Goal: Information Seeking & Learning: Learn about a topic

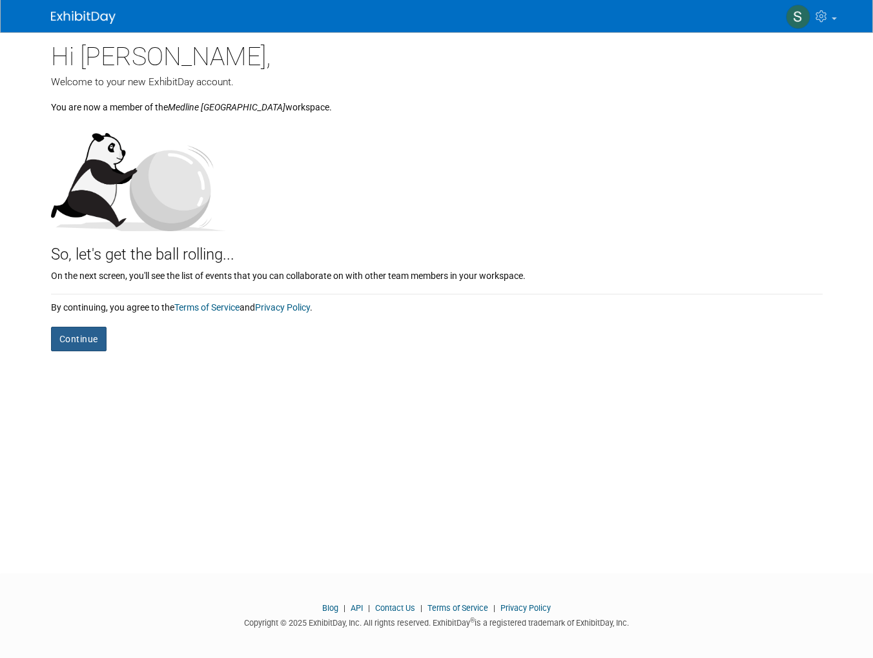
click at [87, 345] on button "Continue" at bounding box center [78, 339] width 55 height 25
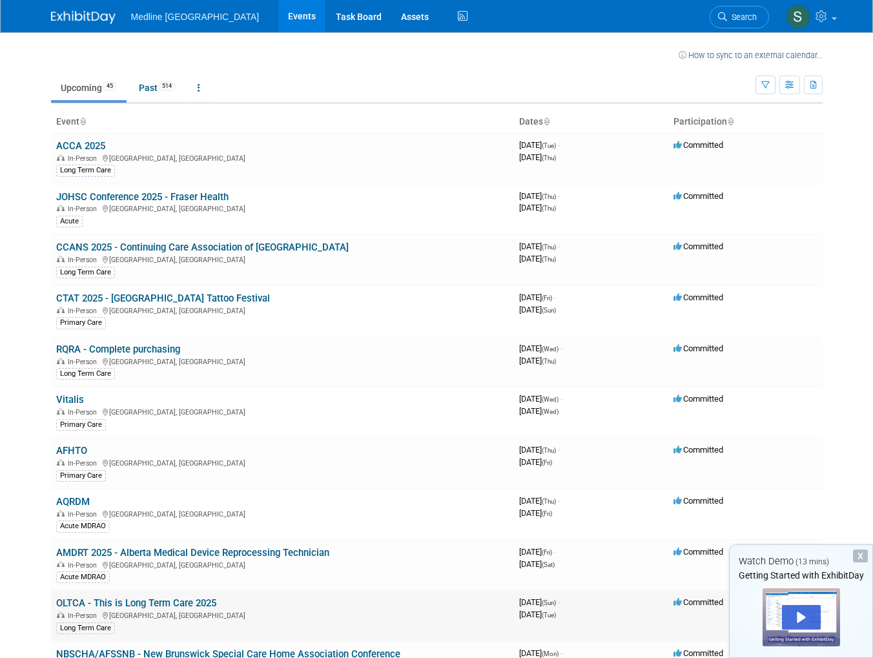
click at [165, 597] on link "OLTCA - This is Long Term Care 2025" at bounding box center [136, 603] width 160 height 12
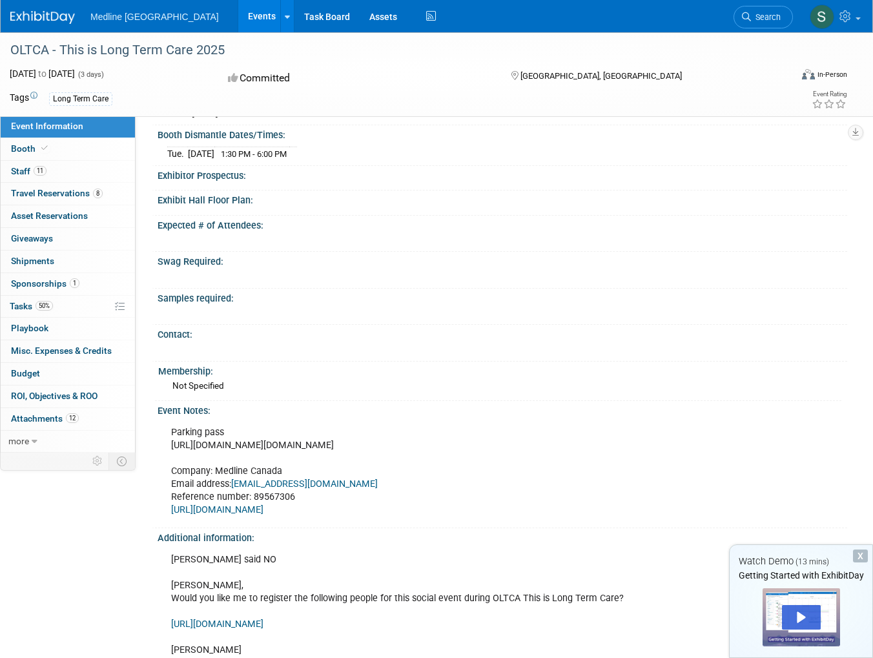
scroll to position [372, 0]
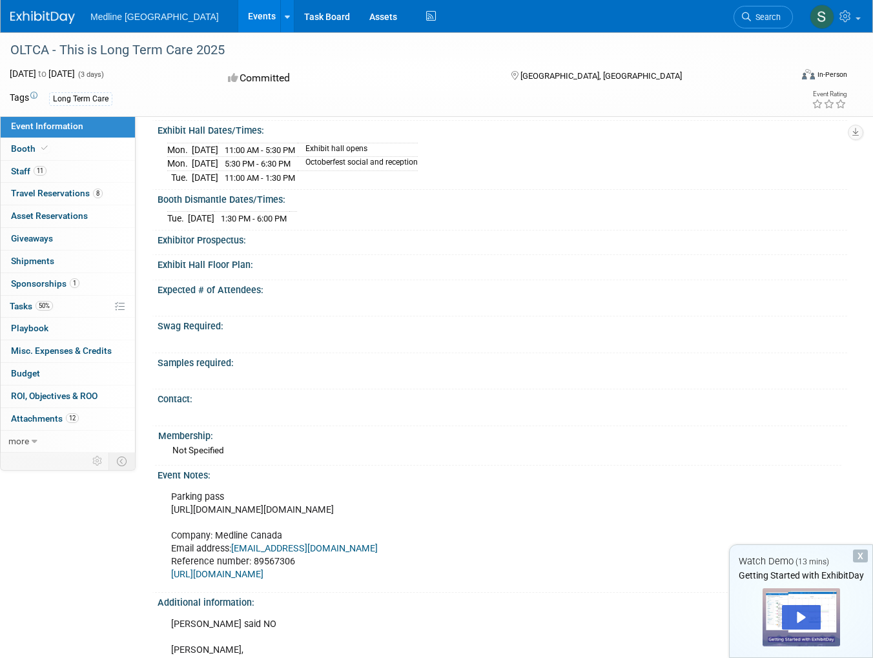
click at [856, 554] on div "X" at bounding box center [860, 555] width 15 height 13
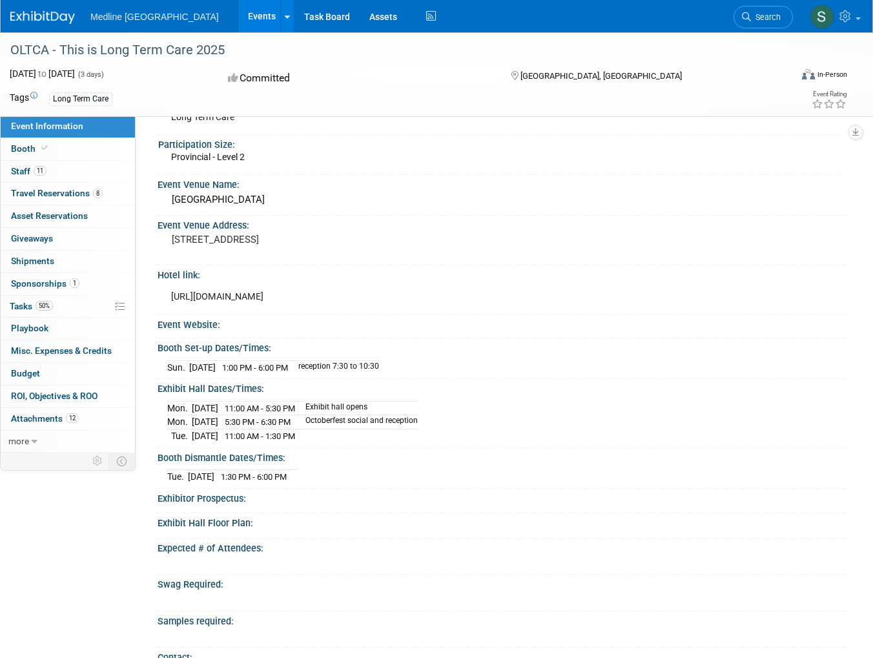
scroll to position [0, 0]
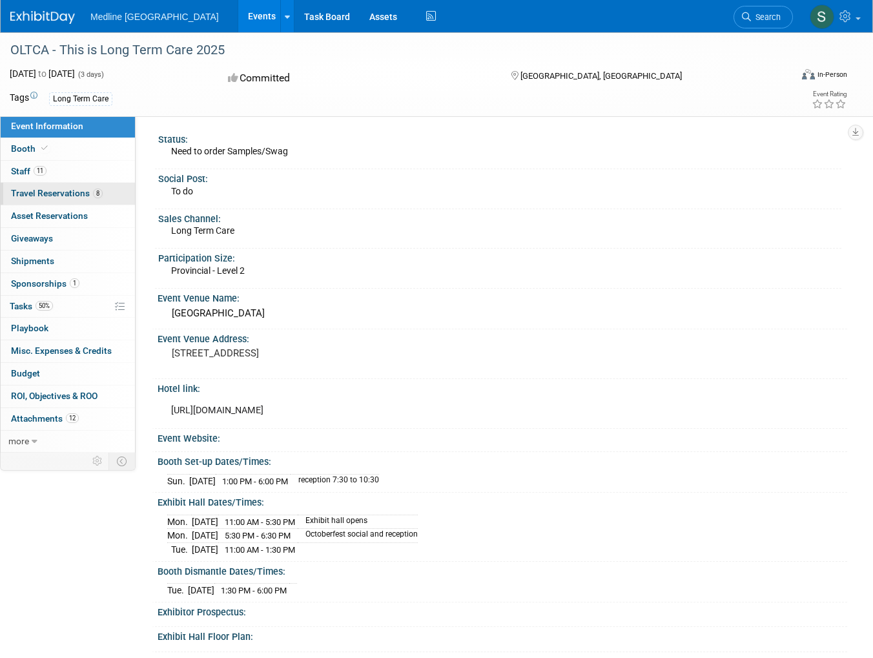
click at [67, 194] on span "Travel Reservations 8" at bounding box center [57, 193] width 92 height 10
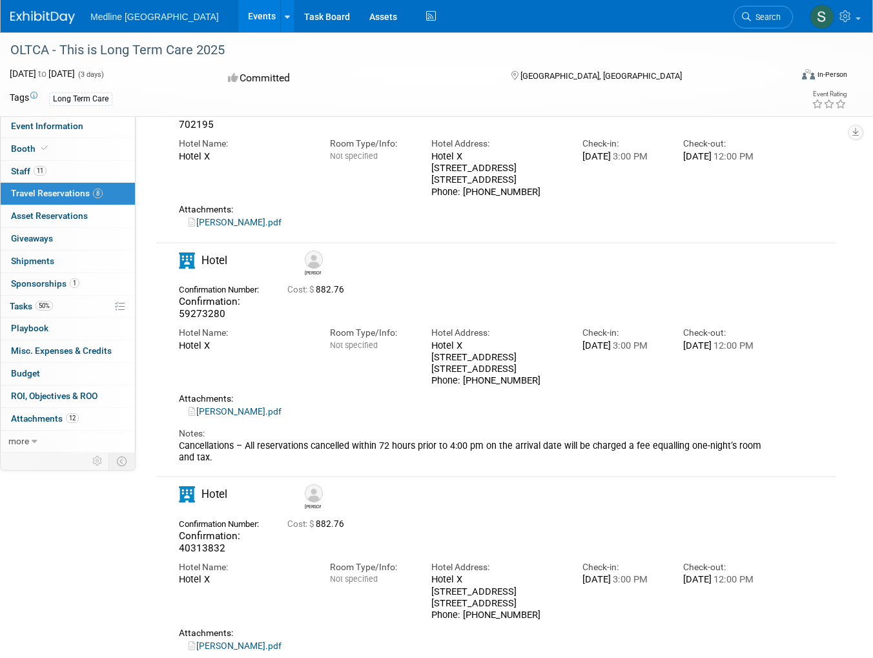
scroll to position [774, 0]
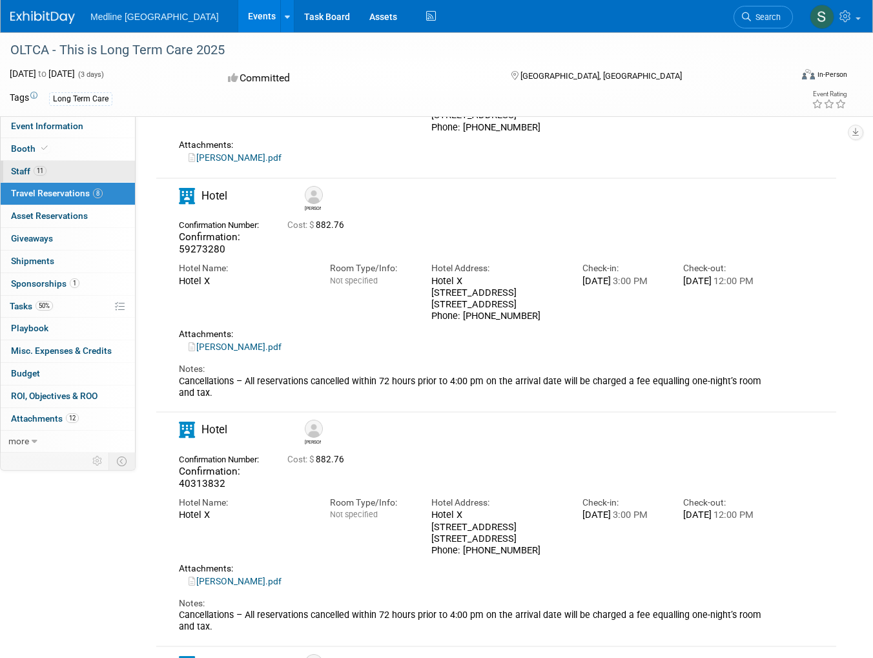
click at [29, 170] on span "Staff 11" at bounding box center [28, 171] width 35 height 10
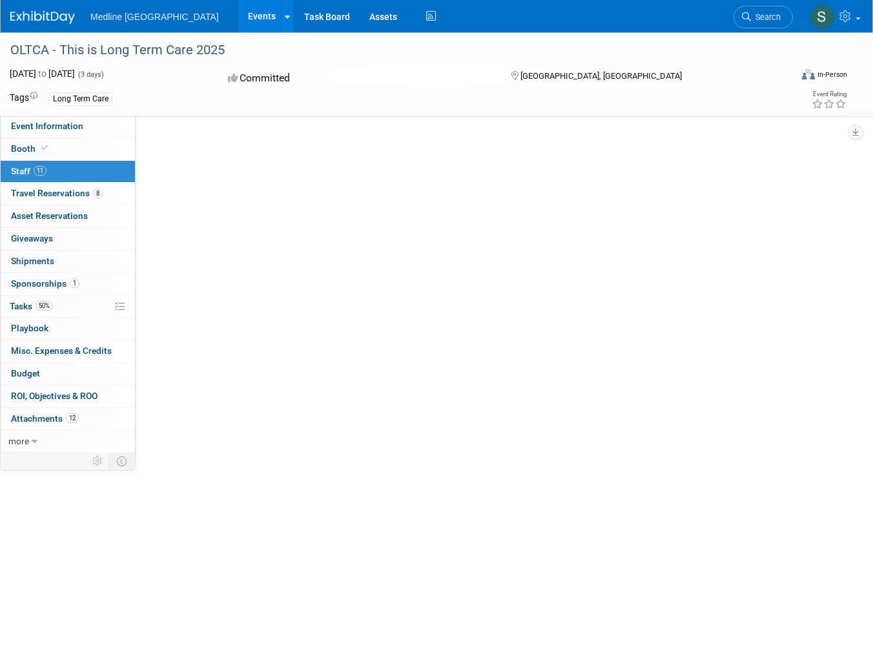
scroll to position [0, 0]
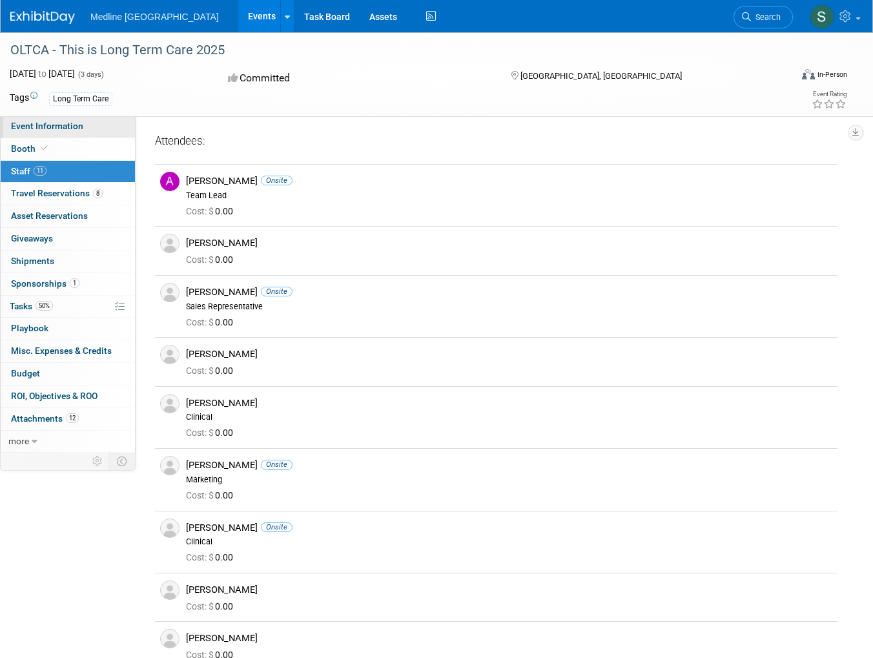
click at [45, 128] on span "Event Information" at bounding box center [47, 126] width 72 height 10
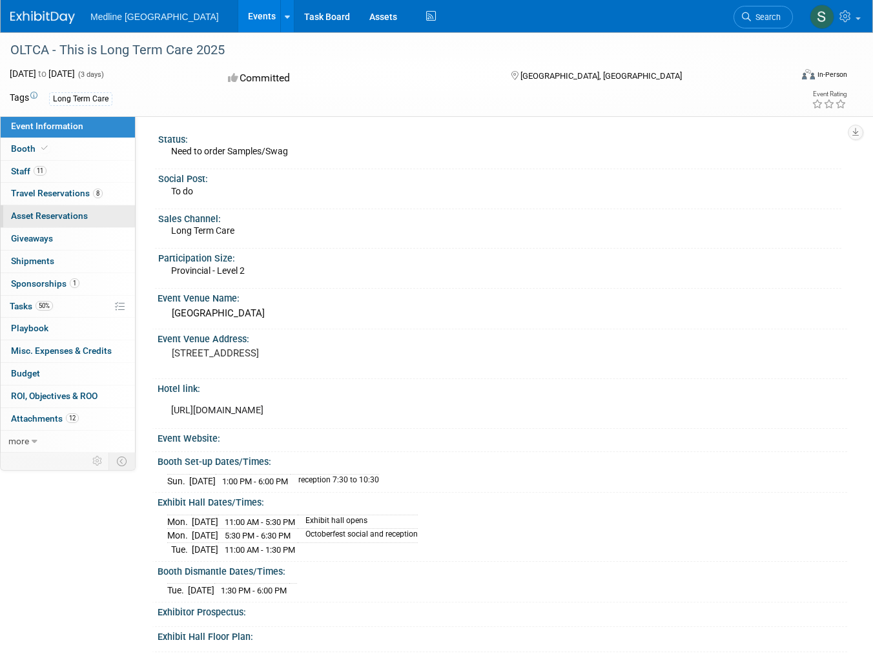
click at [32, 211] on span "Asset Reservations 0" at bounding box center [49, 215] width 77 height 10
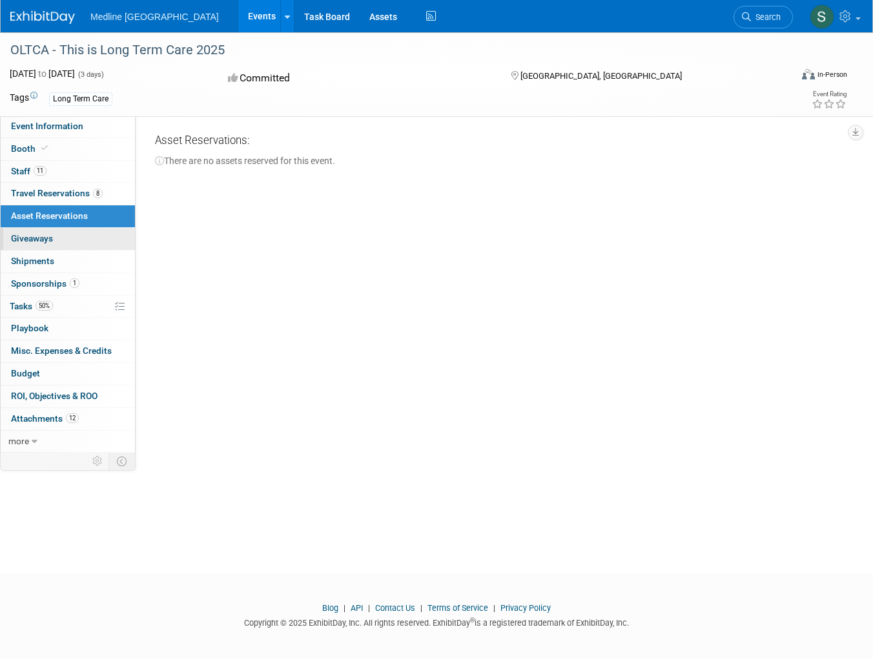
click at [35, 234] on span "Giveaways 0" at bounding box center [32, 238] width 42 height 10
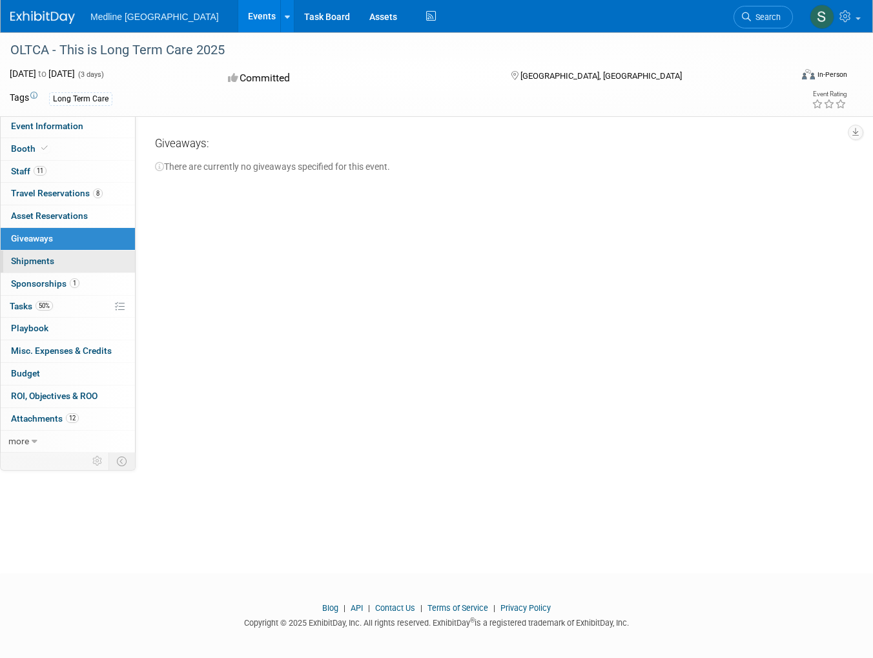
click at [34, 261] on span "Shipments 0" at bounding box center [32, 261] width 43 height 10
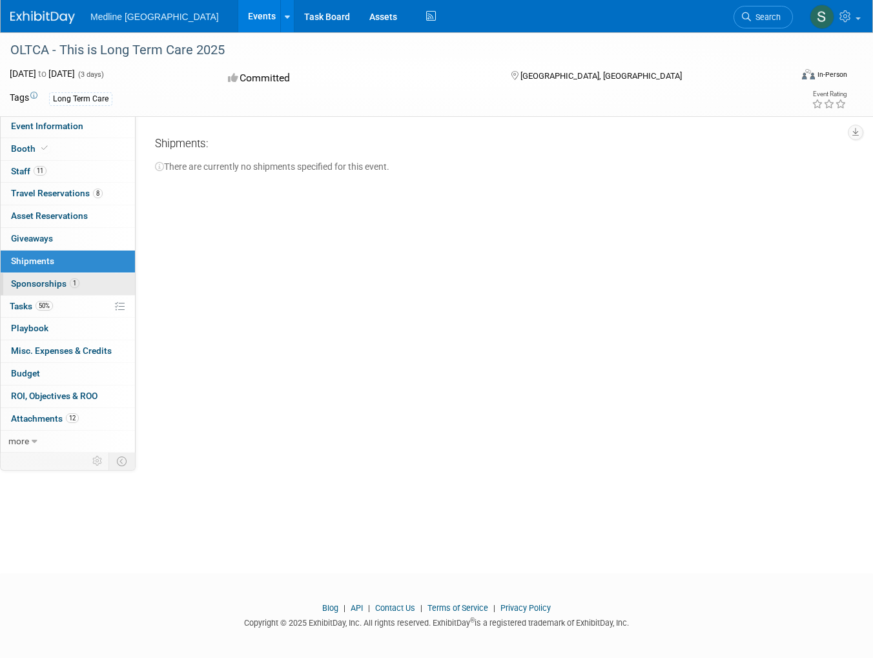
click at [39, 283] on span "Sponsorships 1" at bounding box center [45, 283] width 68 height 10
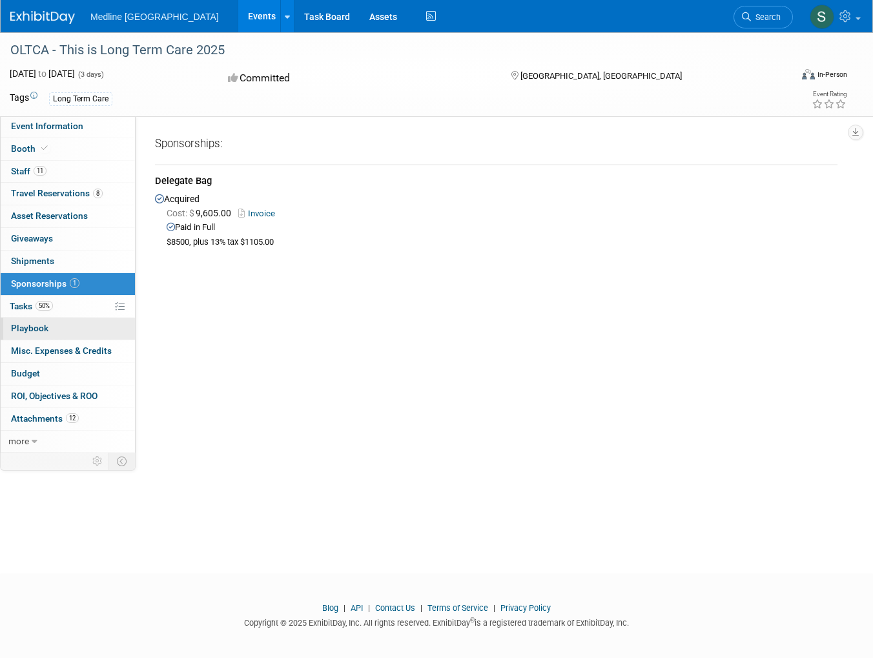
click at [26, 326] on span "Playbook 0" at bounding box center [29, 328] width 37 height 10
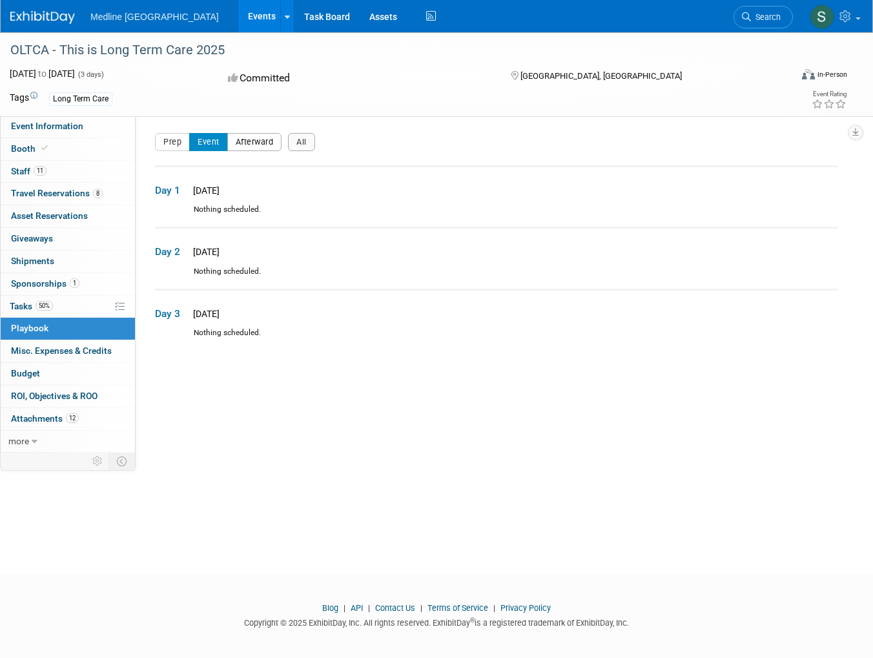
click at [238, 141] on button "Afterward" at bounding box center [254, 142] width 55 height 18
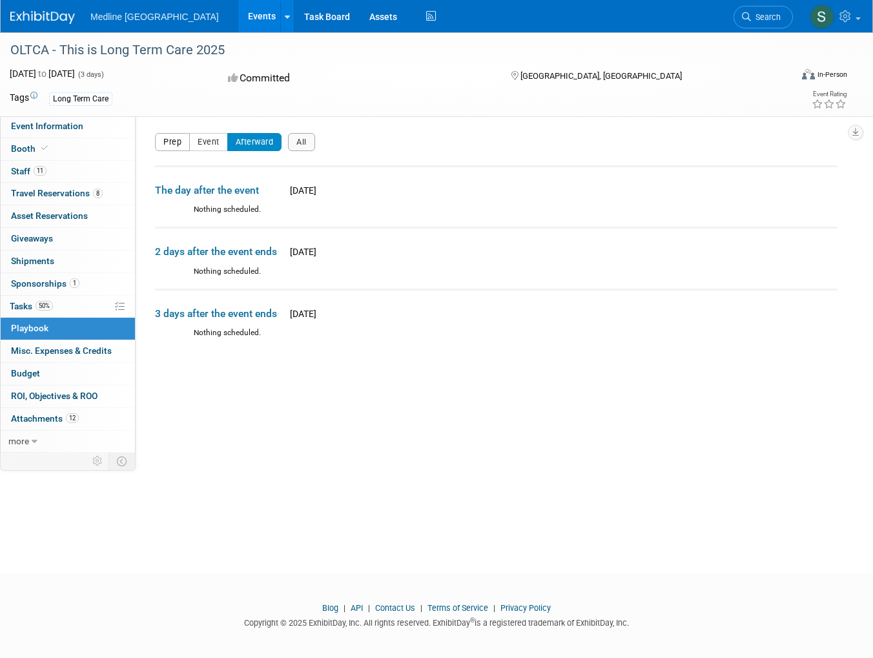
click at [172, 143] on button "Prep" at bounding box center [172, 142] width 35 height 18
click at [212, 139] on button "Event" at bounding box center [208, 142] width 39 height 18
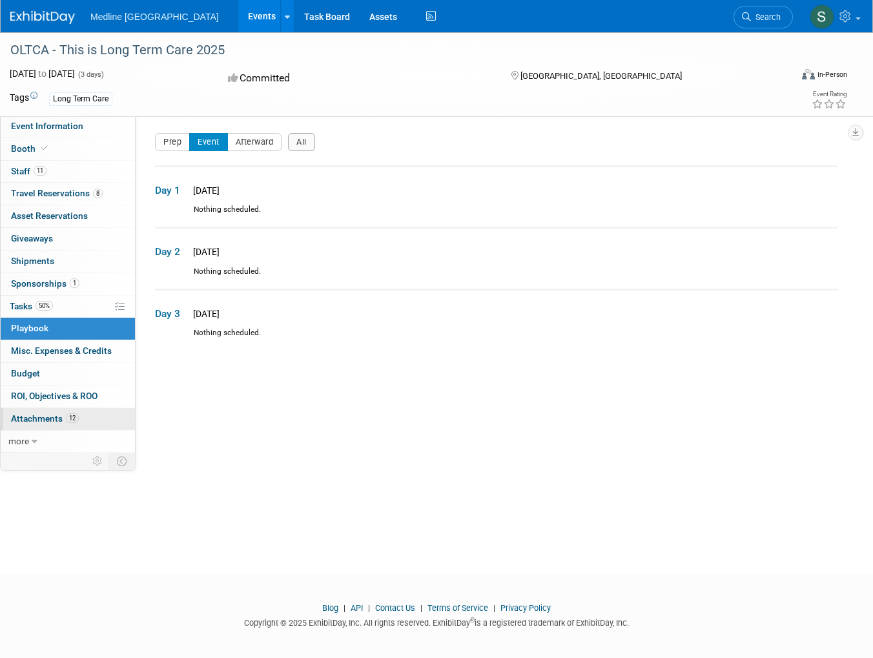
click at [48, 413] on span "Attachments 12" at bounding box center [45, 418] width 68 height 10
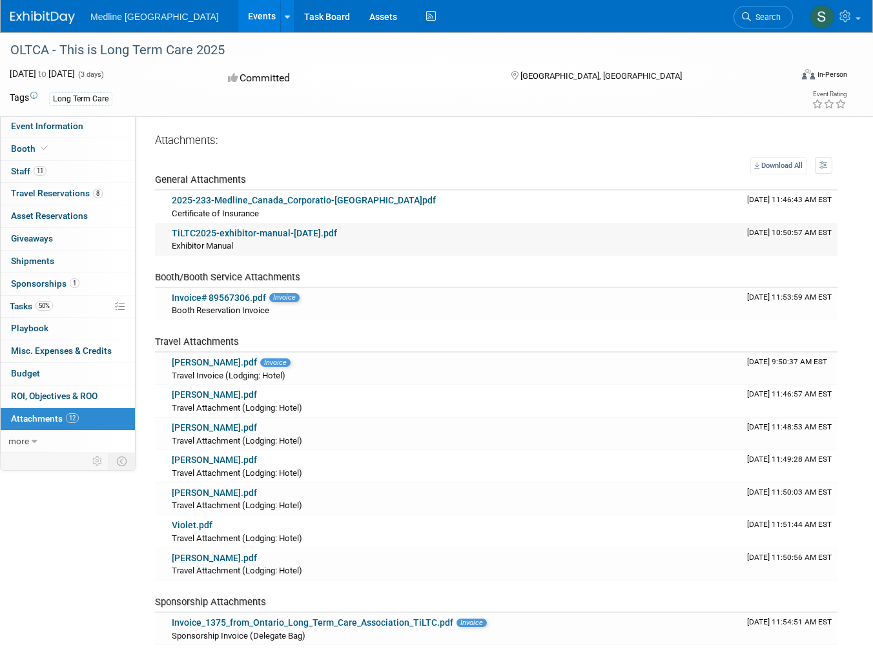
click at [245, 234] on link "TiLTC2025-exhibitor-manual-aug8.pdf" at bounding box center [254, 233] width 165 height 10
